Goal: Task Accomplishment & Management: Use online tool/utility

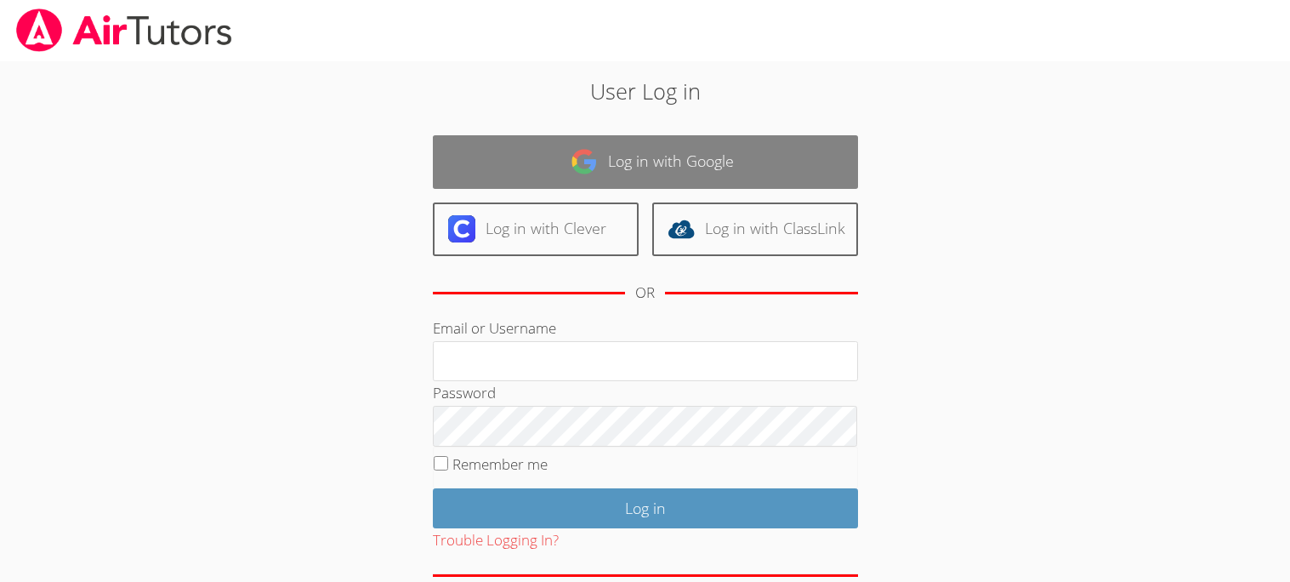
click at [793, 135] on link "Log in with Google" at bounding box center [645, 162] width 425 height 54
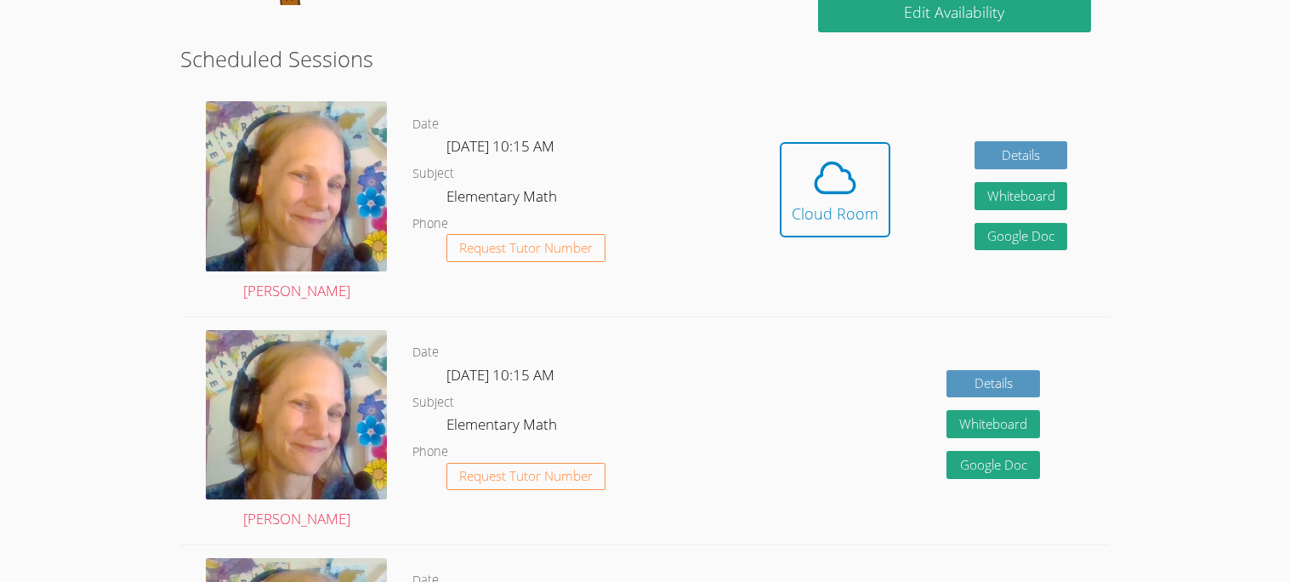
scroll to position [415, 0]
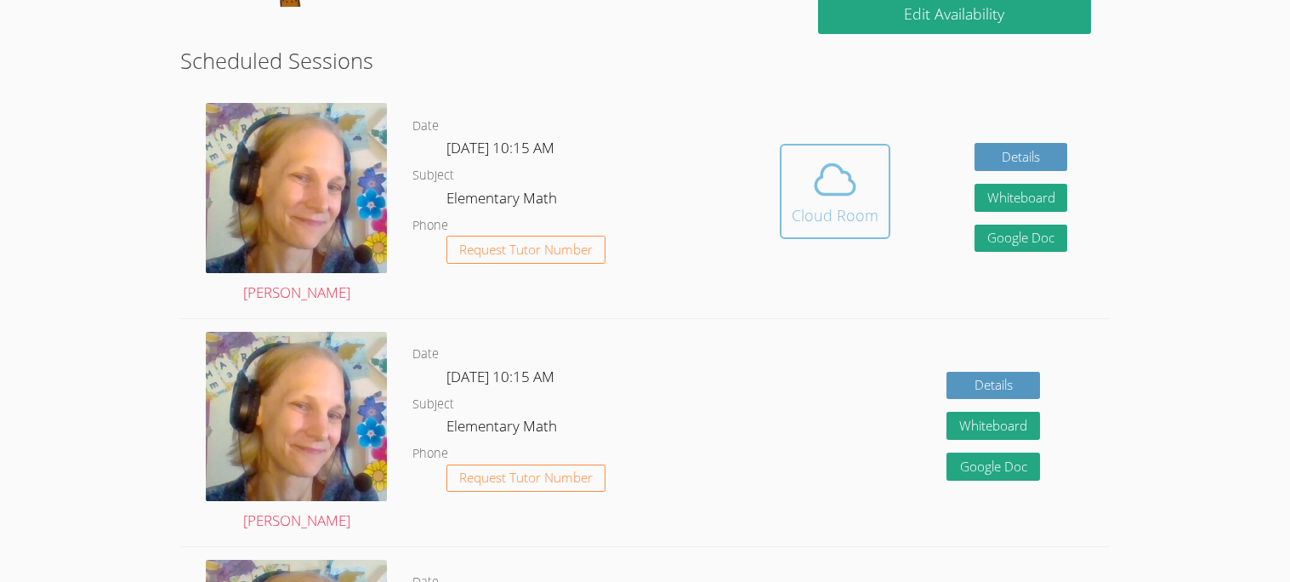
click at [864, 168] on span at bounding box center [835, 180] width 87 height 48
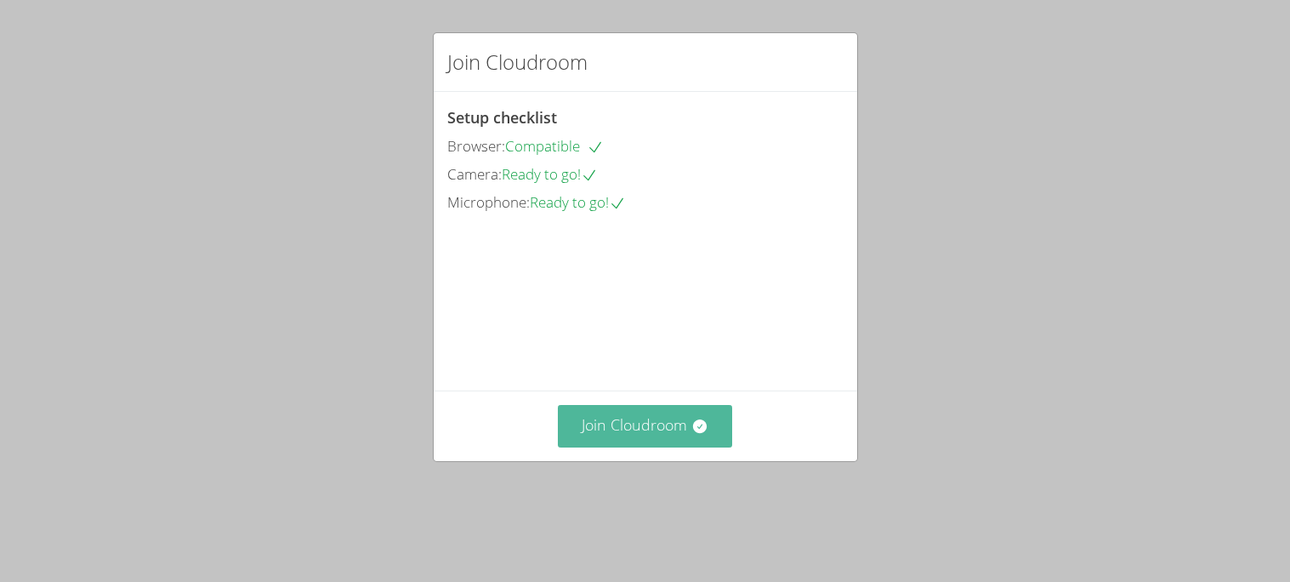
click at [663, 446] on button "Join Cloudroom" at bounding box center [645, 426] width 174 height 42
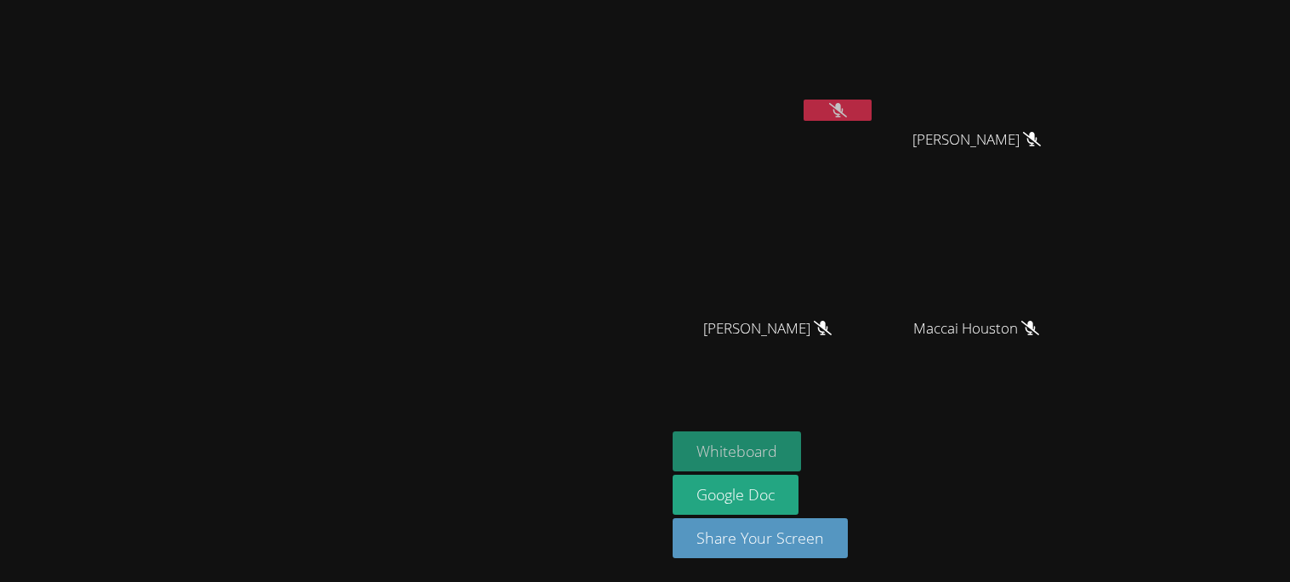
click at [461, 441] on video at bounding box center [333, 256] width 255 height 367
click at [847, 103] on icon at bounding box center [838, 110] width 18 height 14
click at [1041, 134] on icon at bounding box center [1032, 139] width 18 height 14
click at [872, 100] on button at bounding box center [838, 110] width 68 height 21
click at [875, 141] on div "Cole Skiver" at bounding box center [774, 98] width 202 height 182
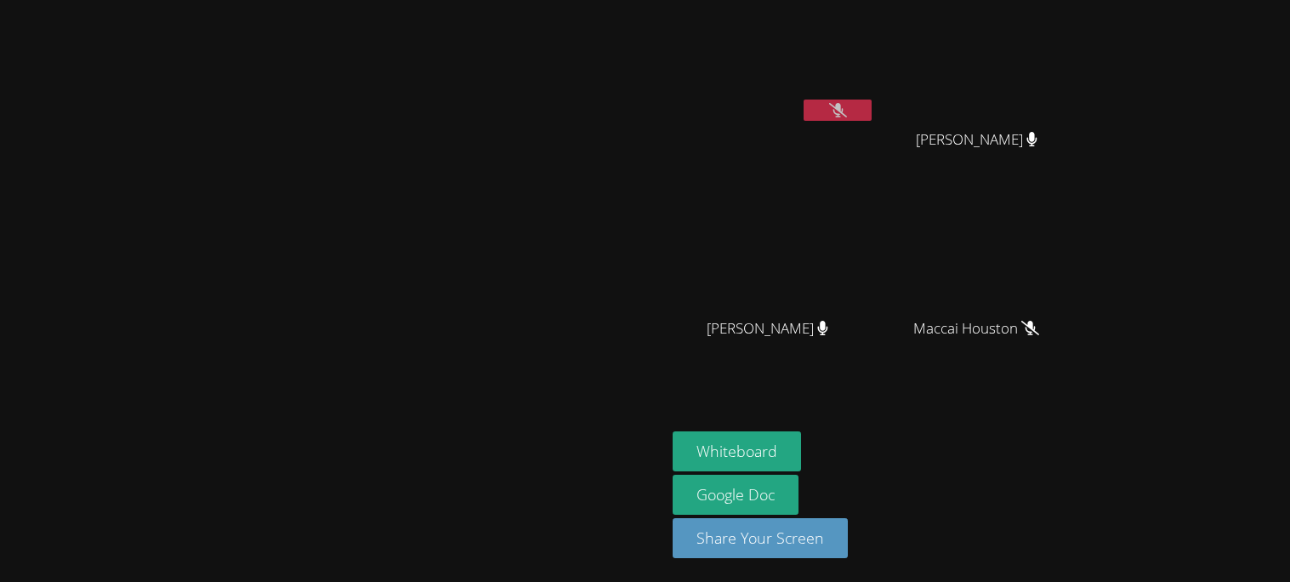
click at [847, 110] on icon at bounding box center [838, 110] width 18 height 14
click at [1084, 302] on video at bounding box center [983, 253] width 202 height 114
click at [872, 107] on button at bounding box center [838, 110] width 68 height 21
click at [843, 105] on icon at bounding box center [838, 110] width 10 height 14
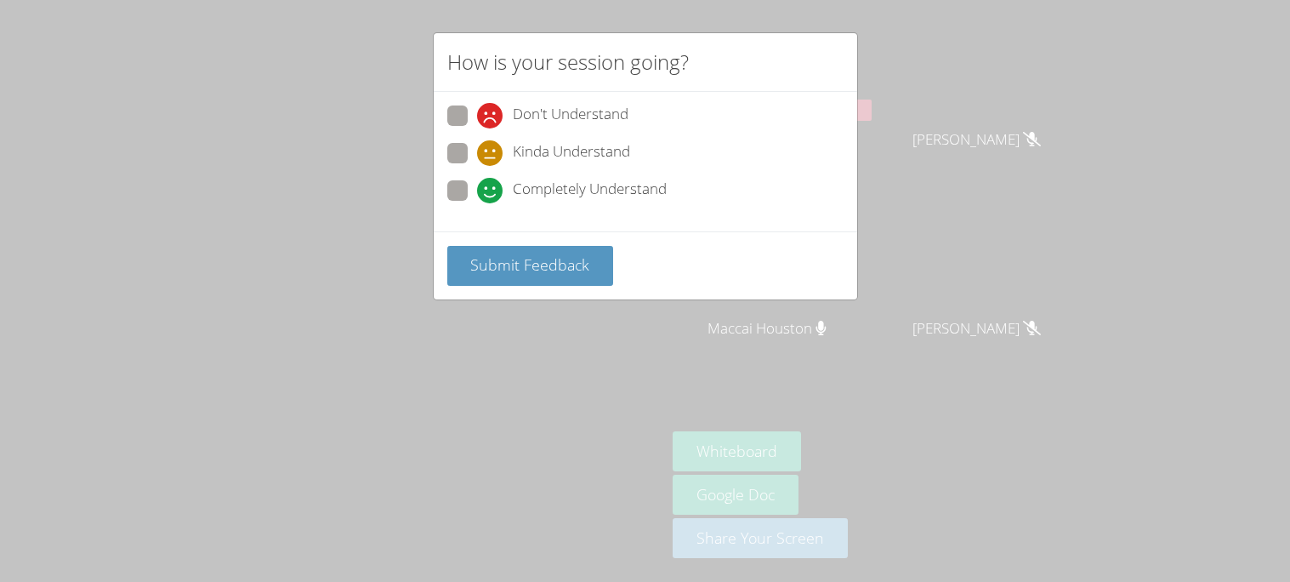
click at [477, 203] on span at bounding box center [477, 203] width 0 height 0
click at [477, 180] on input "Completely Understand" at bounding box center [484, 187] width 14 height 14
radio input "true"
click at [553, 254] on span "Submit Feedback" at bounding box center [529, 264] width 119 height 20
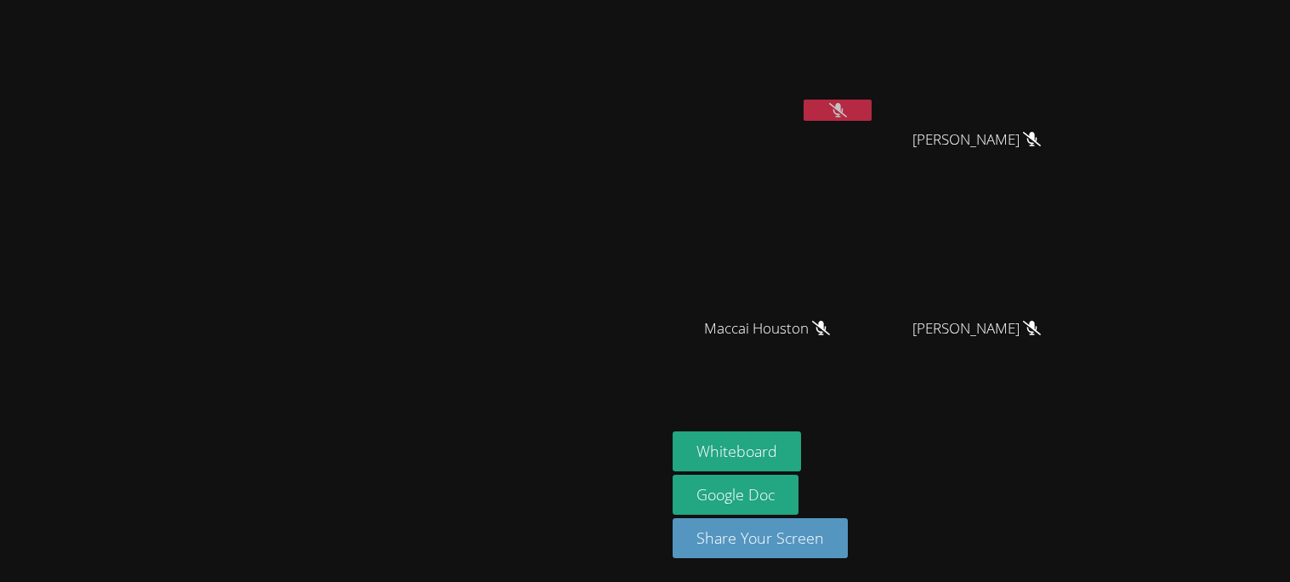
click at [847, 105] on icon at bounding box center [838, 110] width 18 height 14
click at [461, 73] on video at bounding box center [333, 256] width 255 height 367
click at [847, 111] on icon at bounding box center [838, 110] width 18 height 14
click at [872, 100] on button at bounding box center [838, 110] width 68 height 21
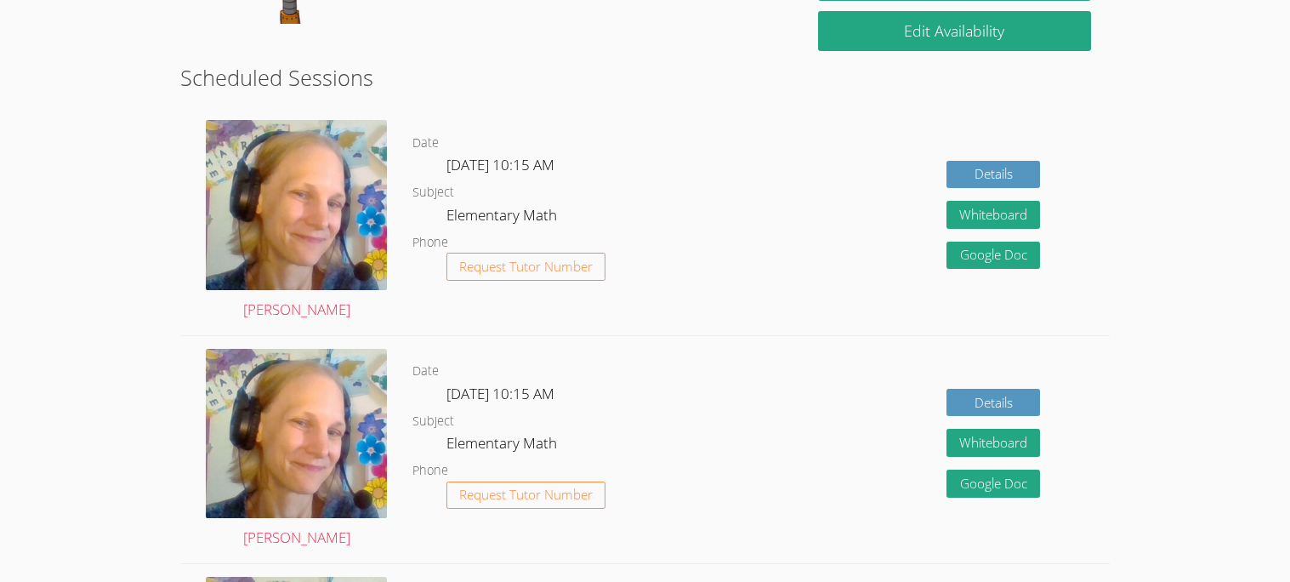
scroll to position [373, 0]
